Goal: Find specific page/section: Find specific page/section

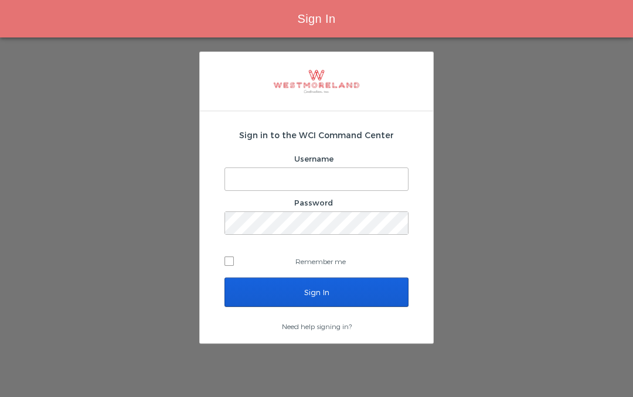
type input "[EMAIL_ADDRESS][PERSON_NAME][DOMAIN_NAME]"
click at [355, 295] on input "Sign In" at bounding box center [317, 292] width 184 height 29
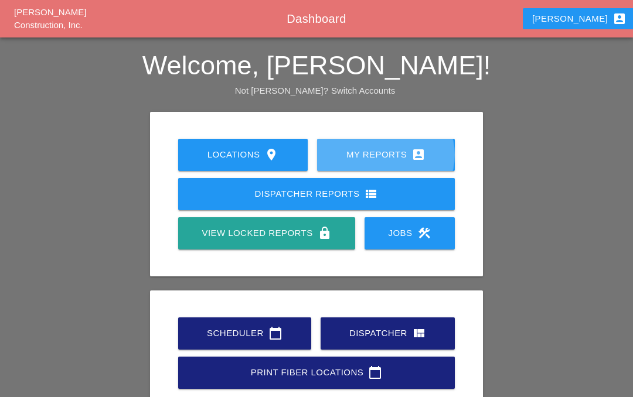
click at [397, 154] on div "My Reports account_box" at bounding box center [386, 155] width 100 height 14
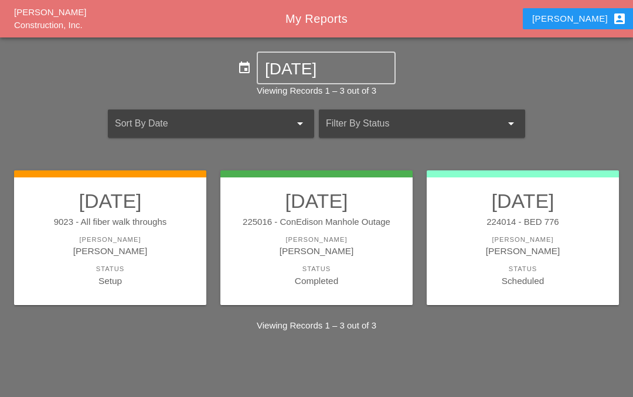
click at [319, 244] on div "[PERSON_NAME]" at bounding box center [316, 250] width 169 height 13
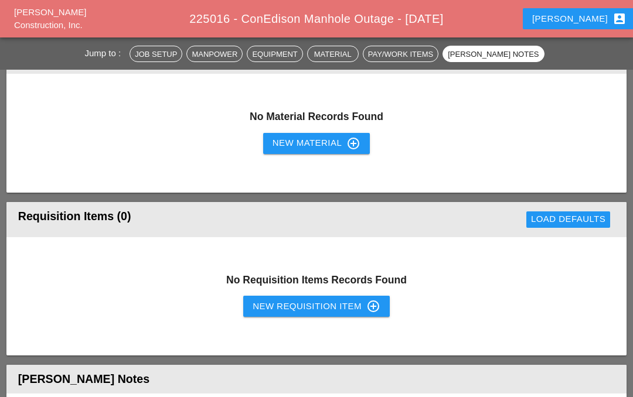
scroll to position [798, 0]
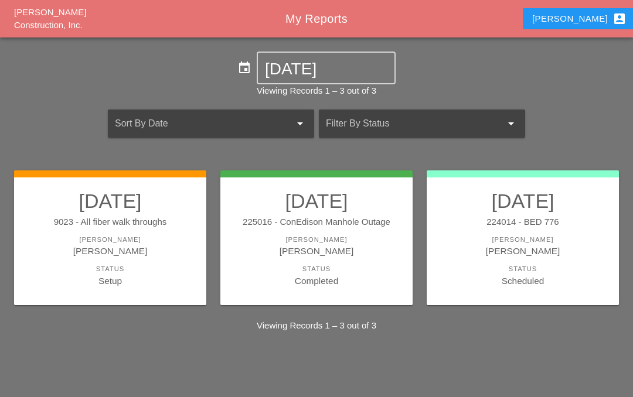
click at [359, 254] on div "[PERSON_NAME]" at bounding box center [316, 250] width 169 height 13
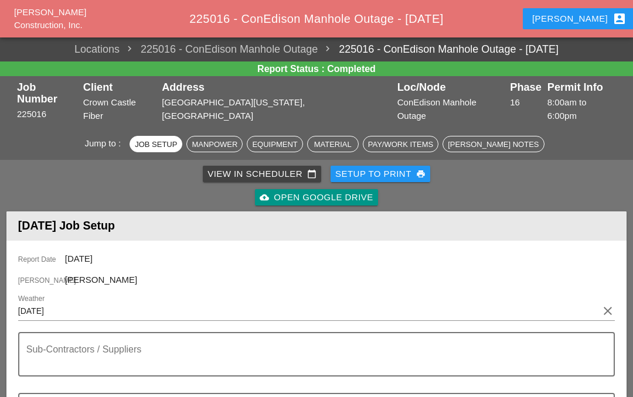
click at [579, 19] on div "Iwan account_box" at bounding box center [579, 19] width 94 height 14
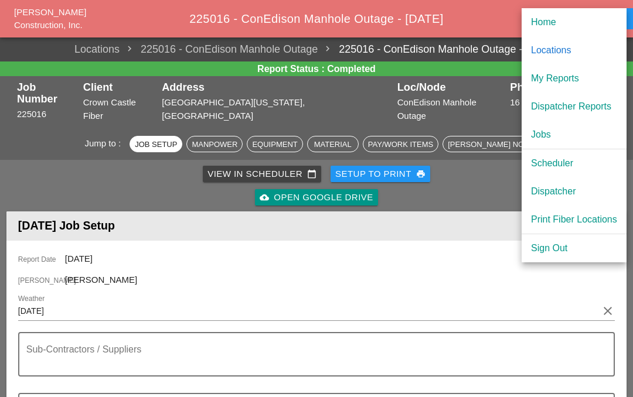
click at [580, 163] on div "Scheduler" at bounding box center [574, 164] width 86 height 14
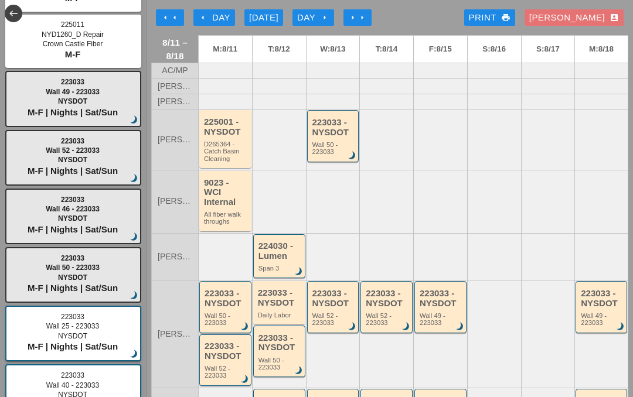
scroll to position [193, 0]
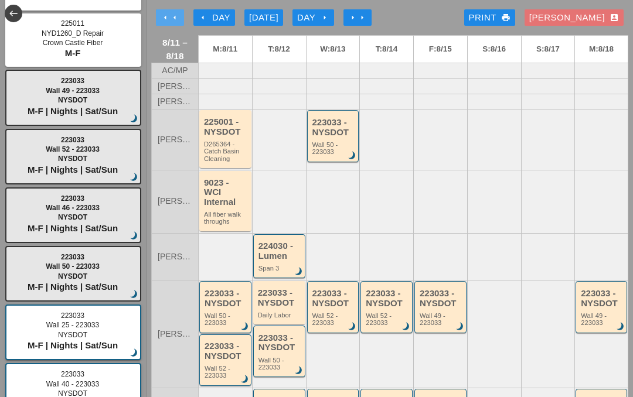
click at [173, 18] on icon "arrow_left" at bounding box center [174, 17] width 9 height 9
